Goal: Entertainment & Leisure: Consume media (video, audio)

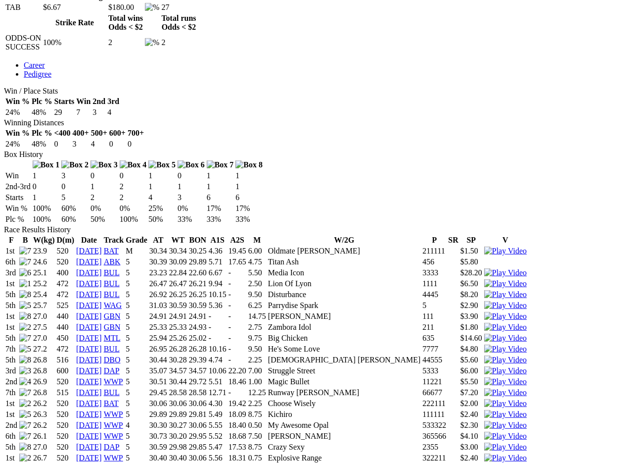
scroll to position [502, 0]
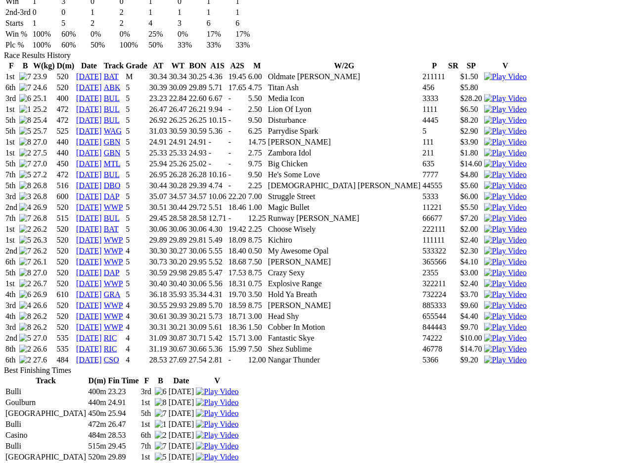
scroll to position [674, 0]
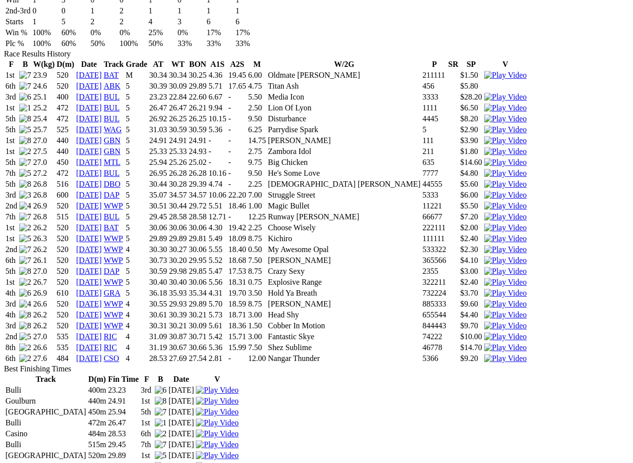
click at [239, 370] on img at bounding box center [217, 422] width 43 height 9
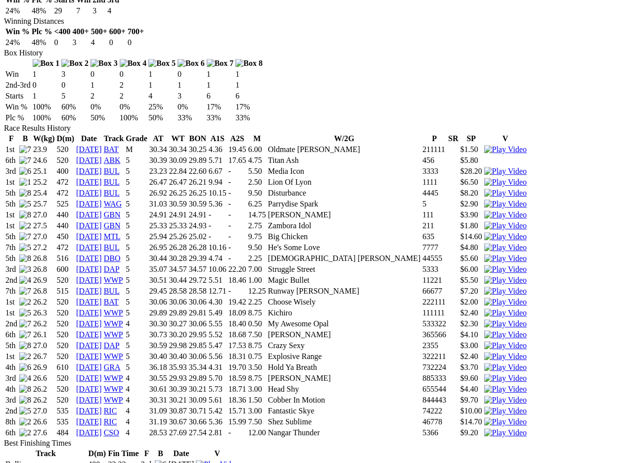
scroll to position [599, 0]
